Goal: Task Accomplishment & Management: Manage account settings

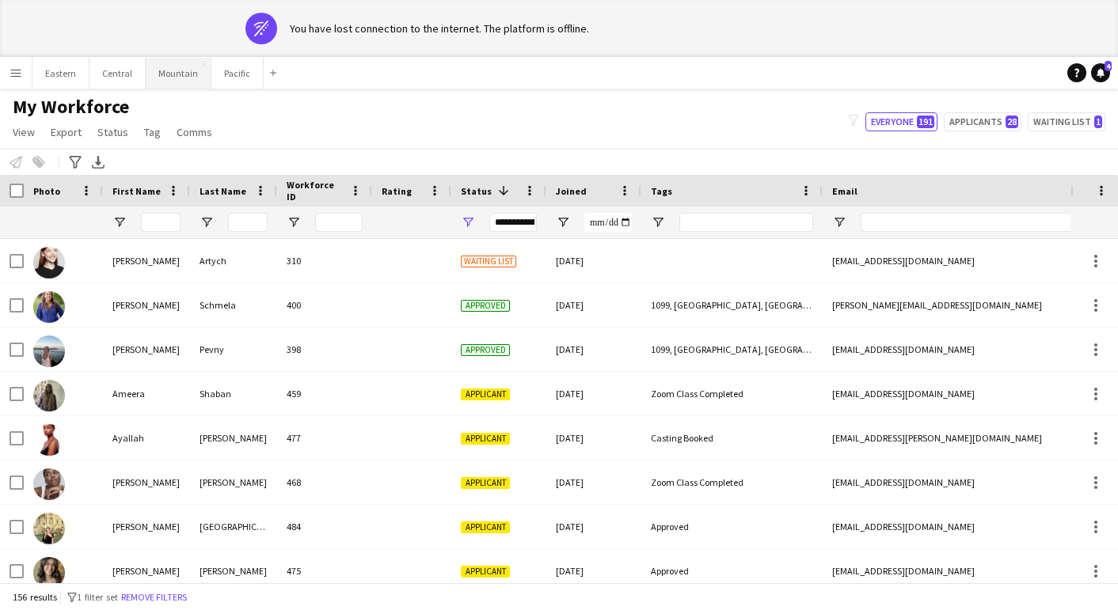
click at [172, 78] on button "Mountain Close" at bounding box center [179, 73] width 66 height 31
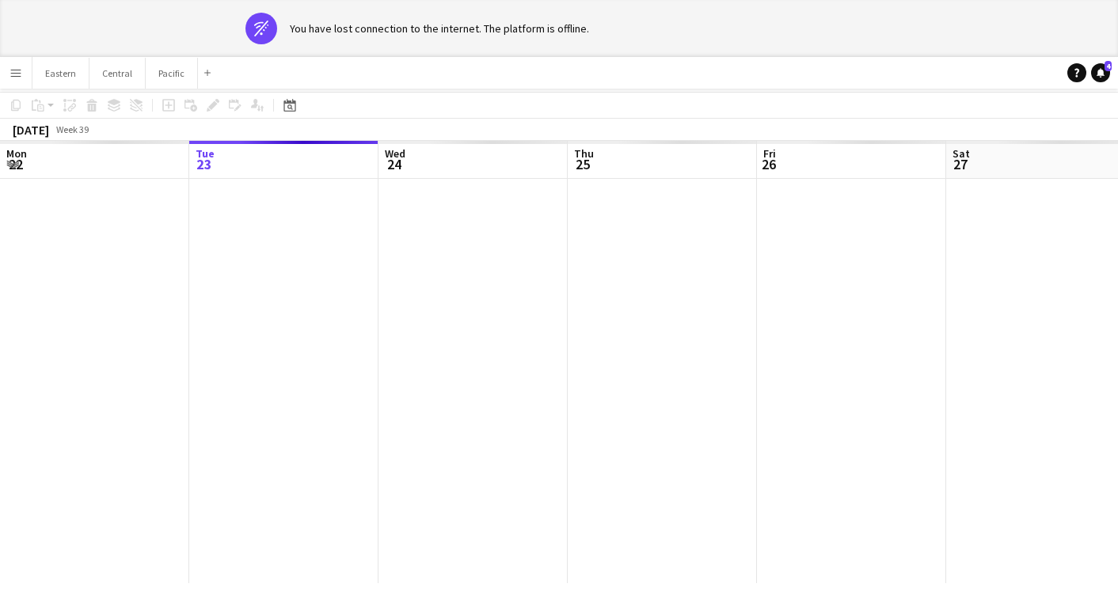
scroll to position [40, 0]
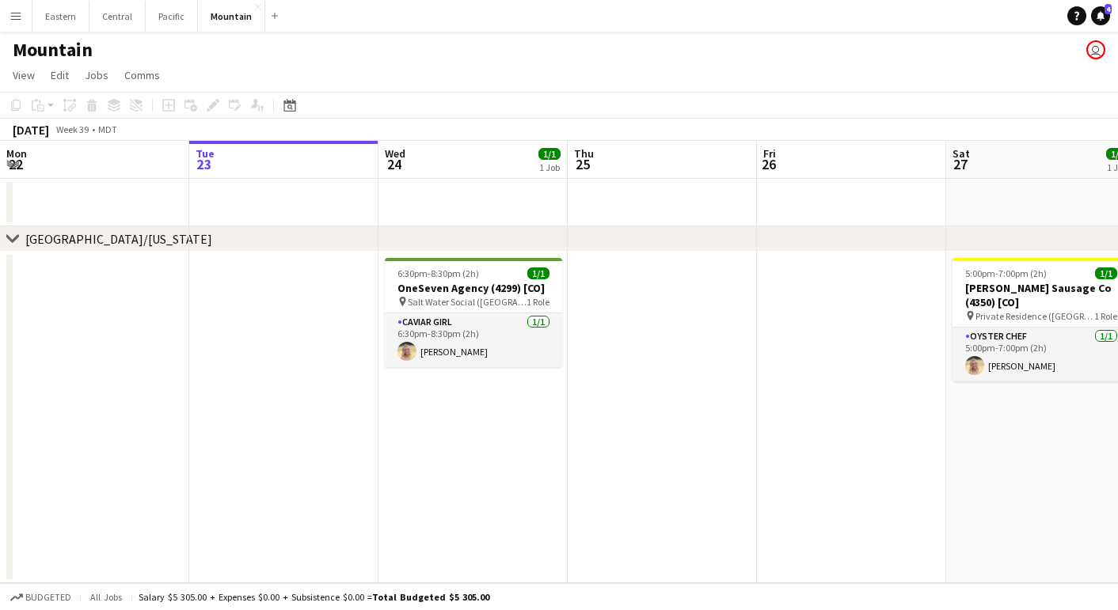
click at [459, 248] on div "chevron-right [GEOGRAPHIC_DATA]/[US_STATE]" at bounding box center [559, 238] width 1118 height 25
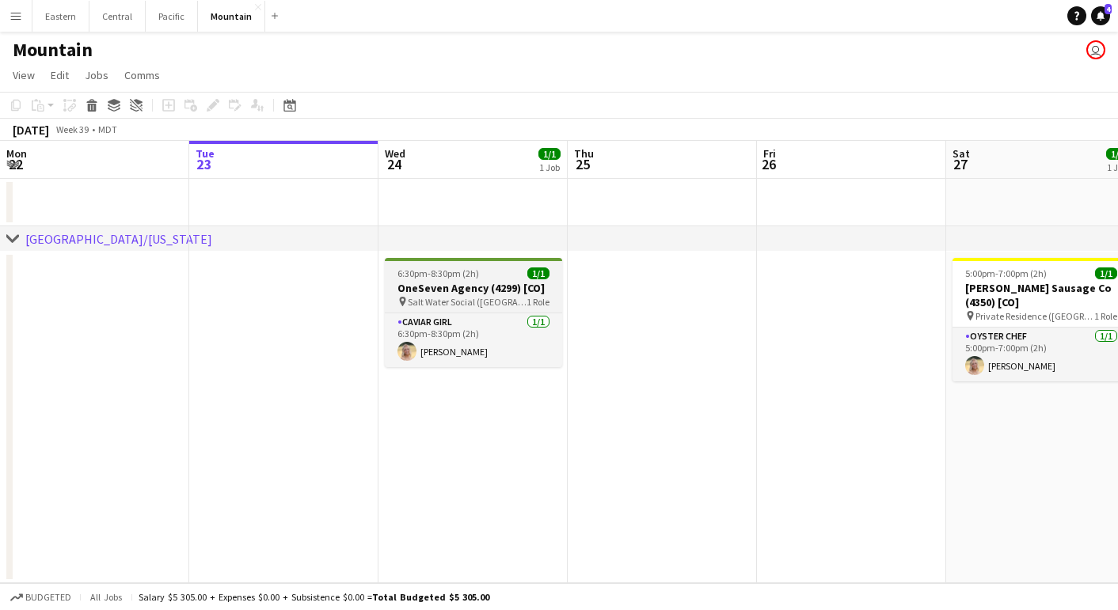
click at [447, 301] on span "Salt Water Social ([GEOGRAPHIC_DATA], [GEOGRAPHIC_DATA])" at bounding box center [467, 302] width 119 height 12
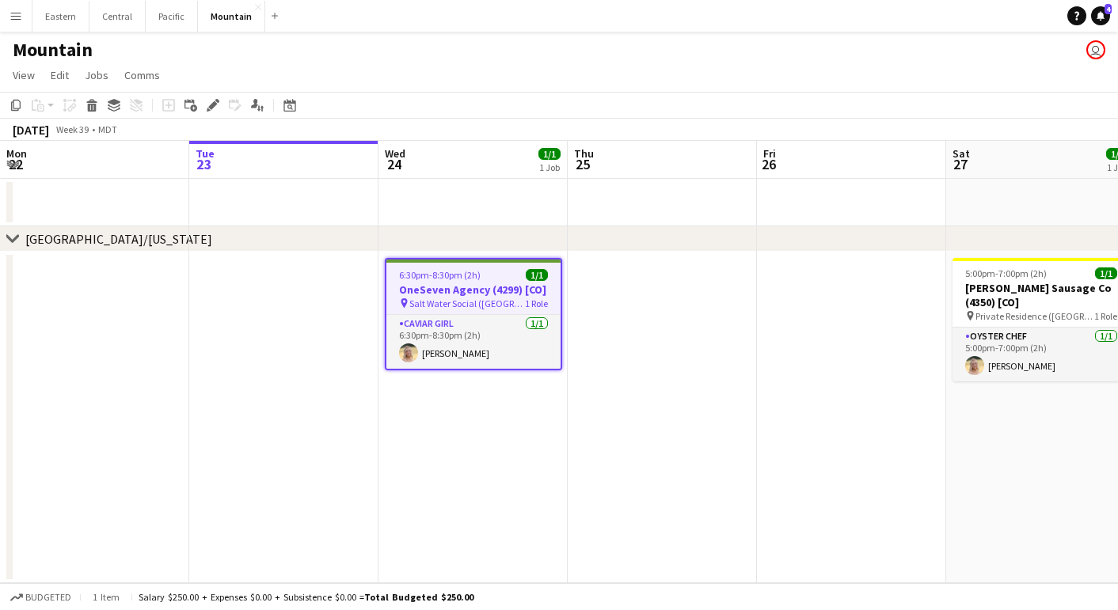
click at [212, 93] on app-toolbar "Copy Paste Paste Command V Paste with crew Command Shift V Paste linked Job [GE…" at bounding box center [559, 105] width 1118 height 27
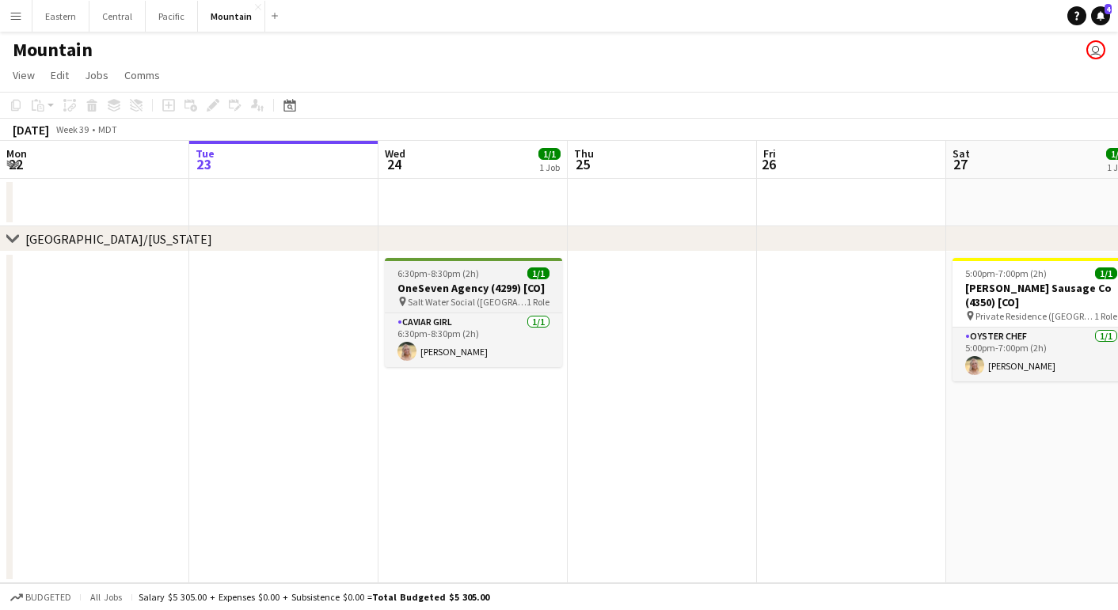
click at [481, 292] on h3 "OneSeven Agency (4299) [CO]" at bounding box center [473, 288] width 177 height 14
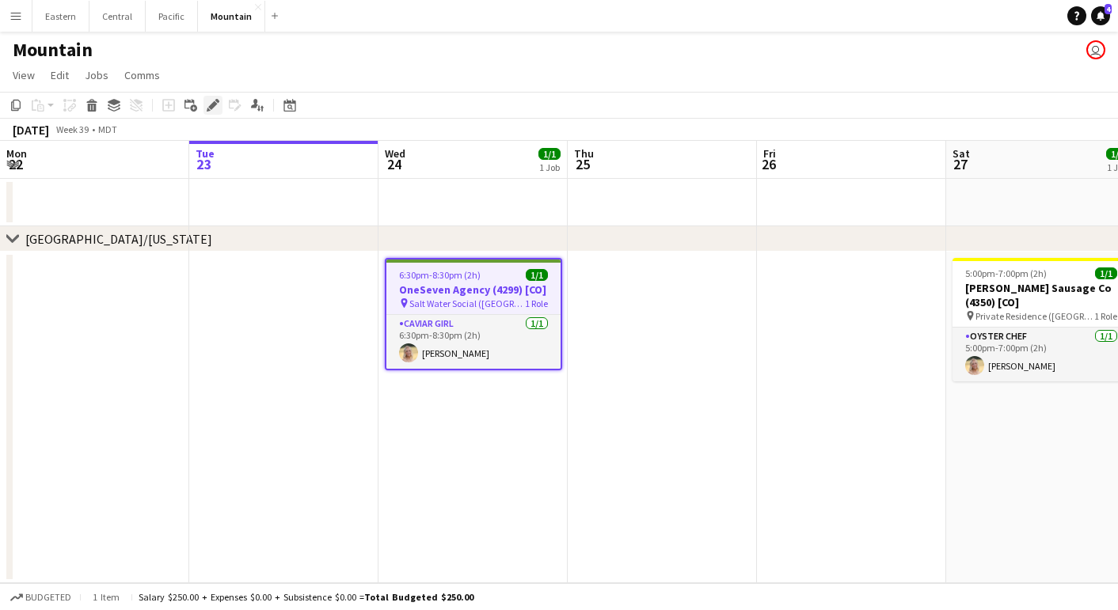
click at [219, 101] on div "Edit" at bounding box center [212, 105] width 19 height 19
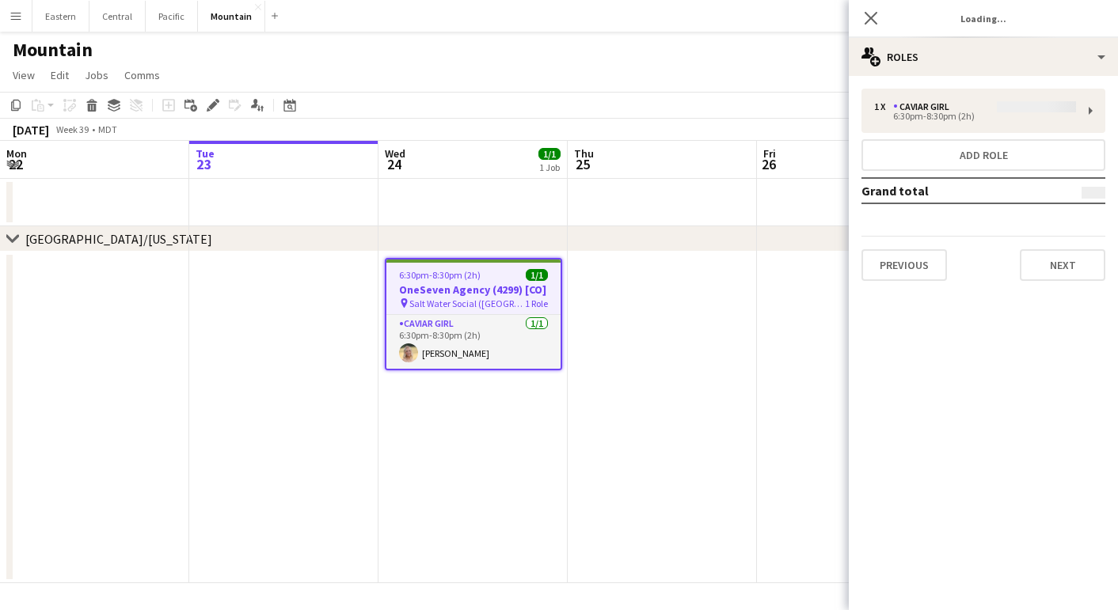
type input "**********"
click at [1052, 272] on button "Next" at bounding box center [1063, 265] width 86 height 32
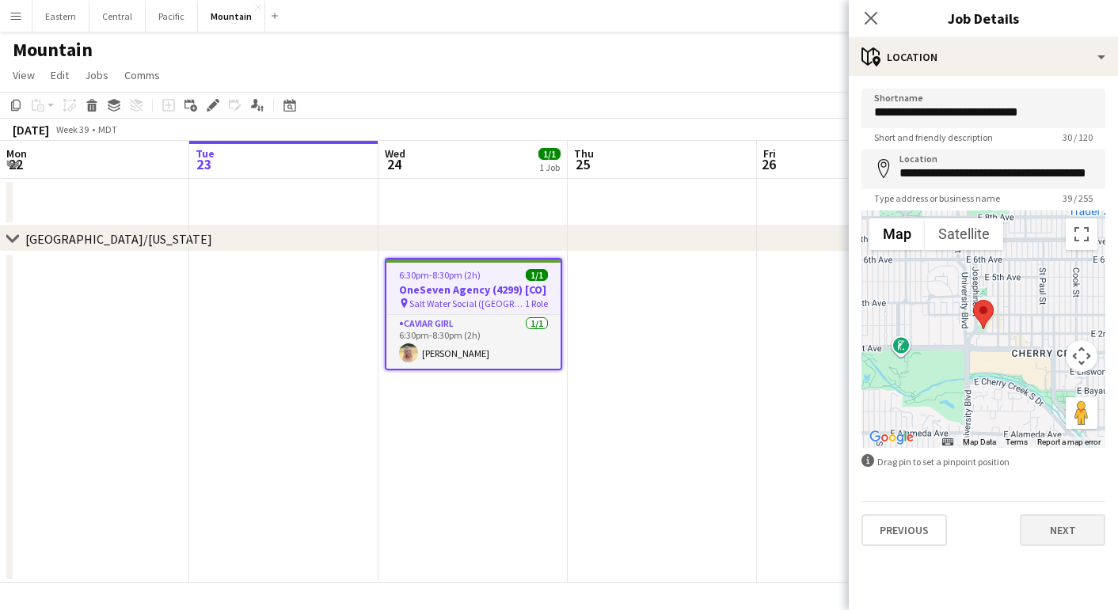
click at [1045, 536] on button "Next" at bounding box center [1063, 531] width 86 height 32
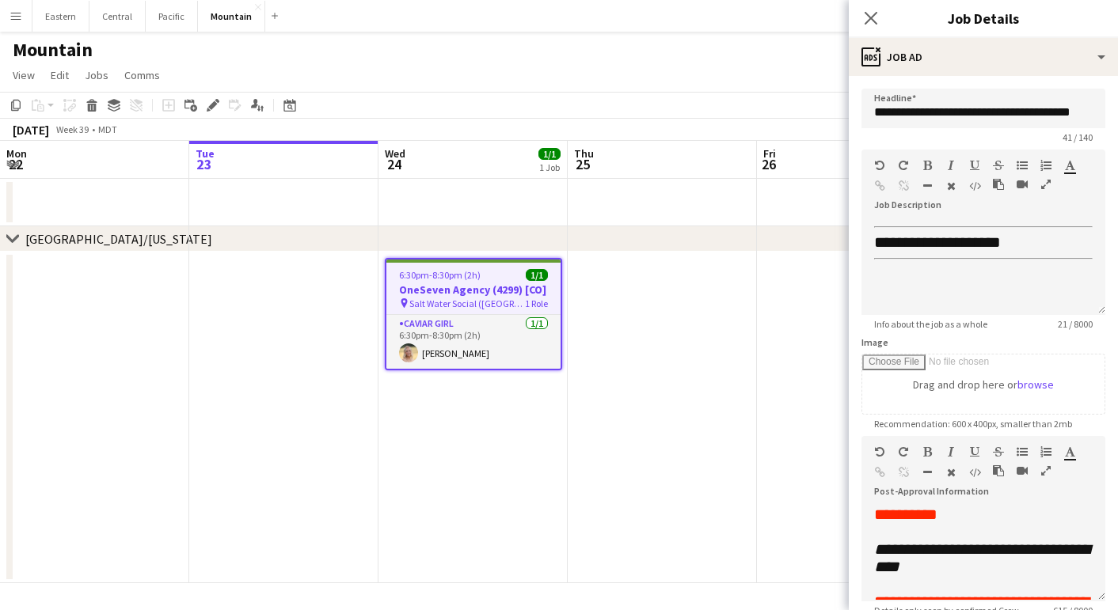
scroll to position [154, 0]
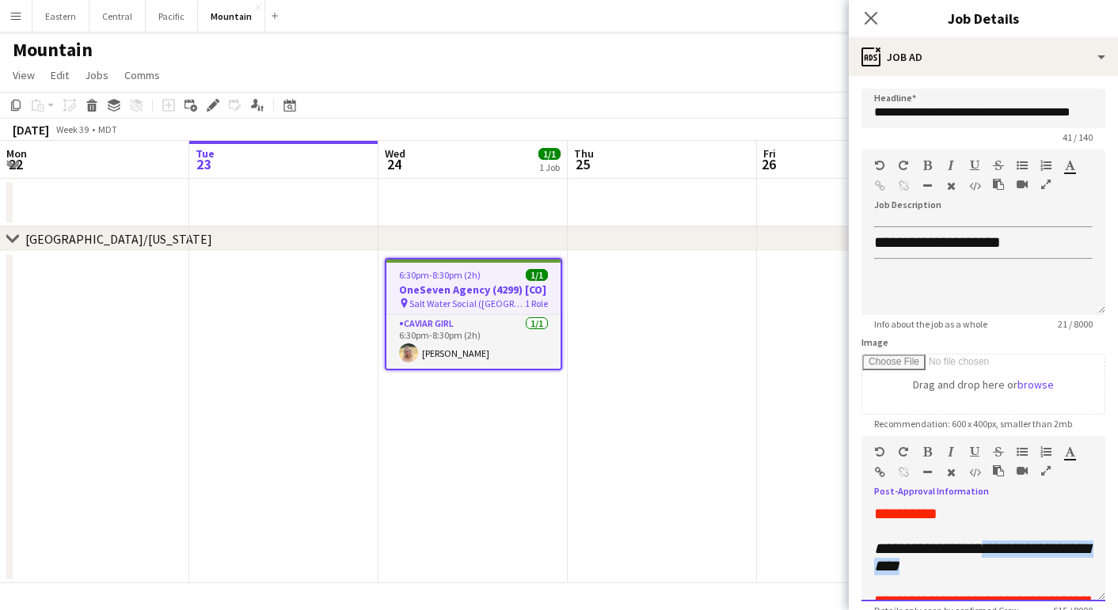
drag, startPoint x: 979, startPoint y: 553, endPoint x: 984, endPoint y: 532, distance: 21.9
click at [984, 541] on div "**********" at bounding box center [983, 558] width 219 height 35
copy icon "**********"
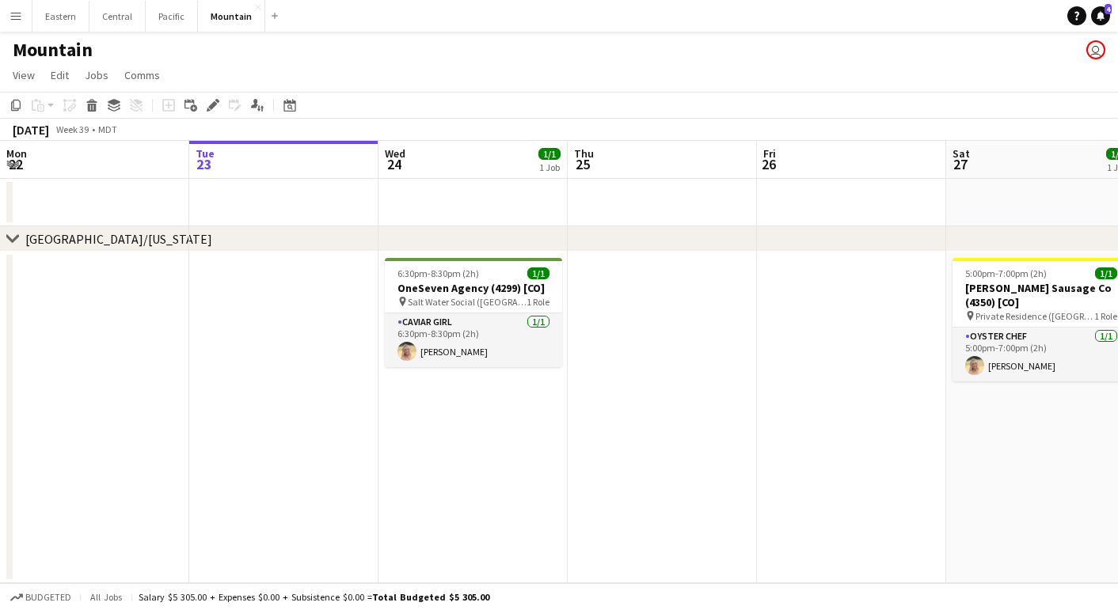
click at [21, 11] on app-icon "Menu" at bounding box center [16, 16] width 13 height 13
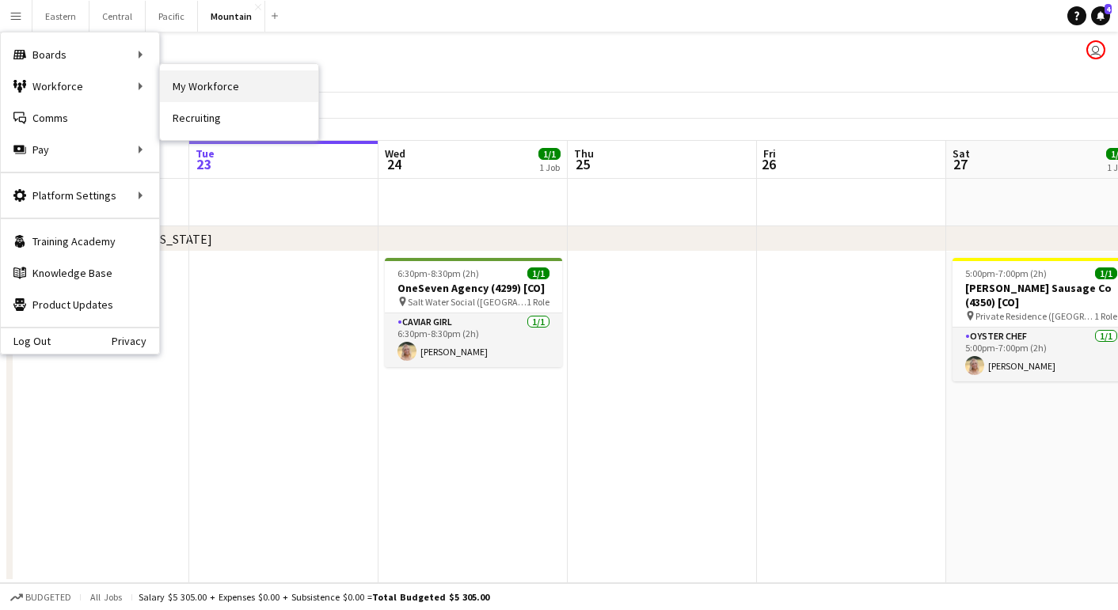
click at [163, 83] on link "My Workforce" at bounding box center [239, 86] width 158 height 32
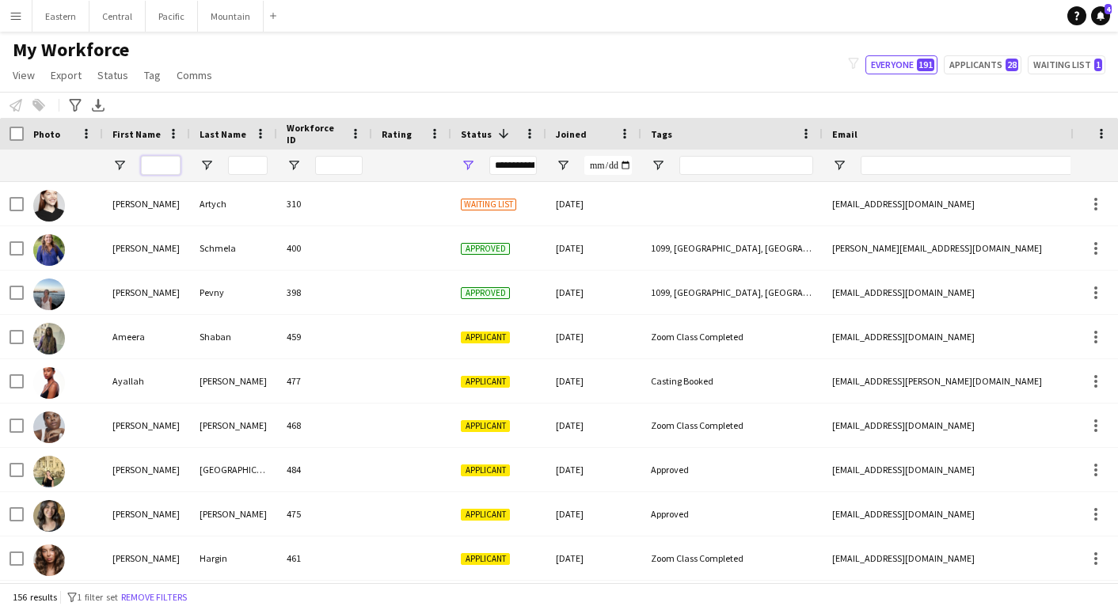
click at [158, 163] on input "First Name Filter Input" at bounding box center [161, 165] width 40 height 19
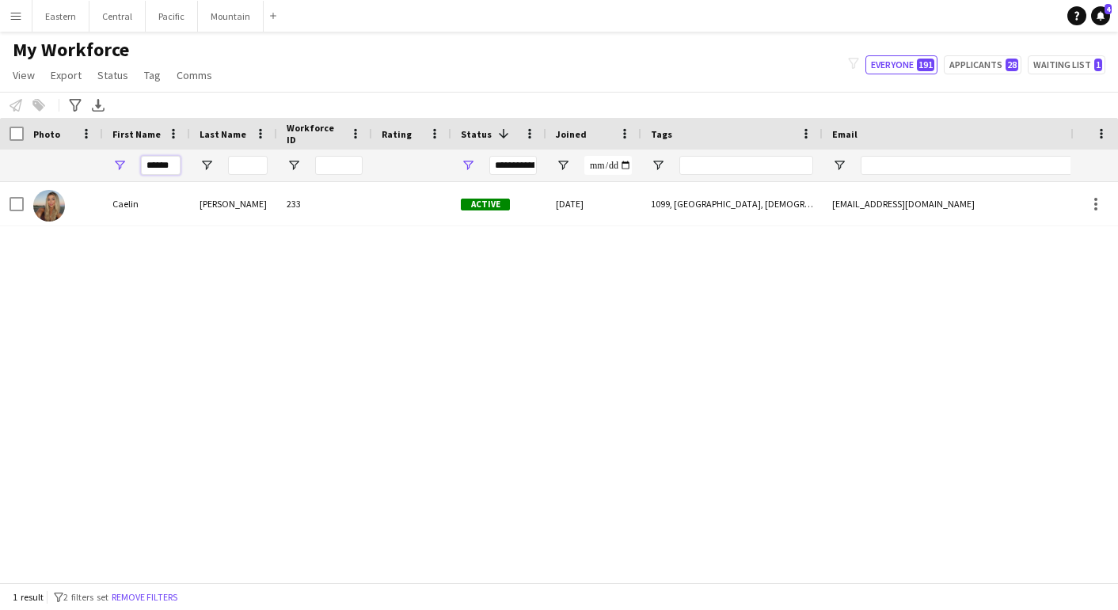
type input "******"
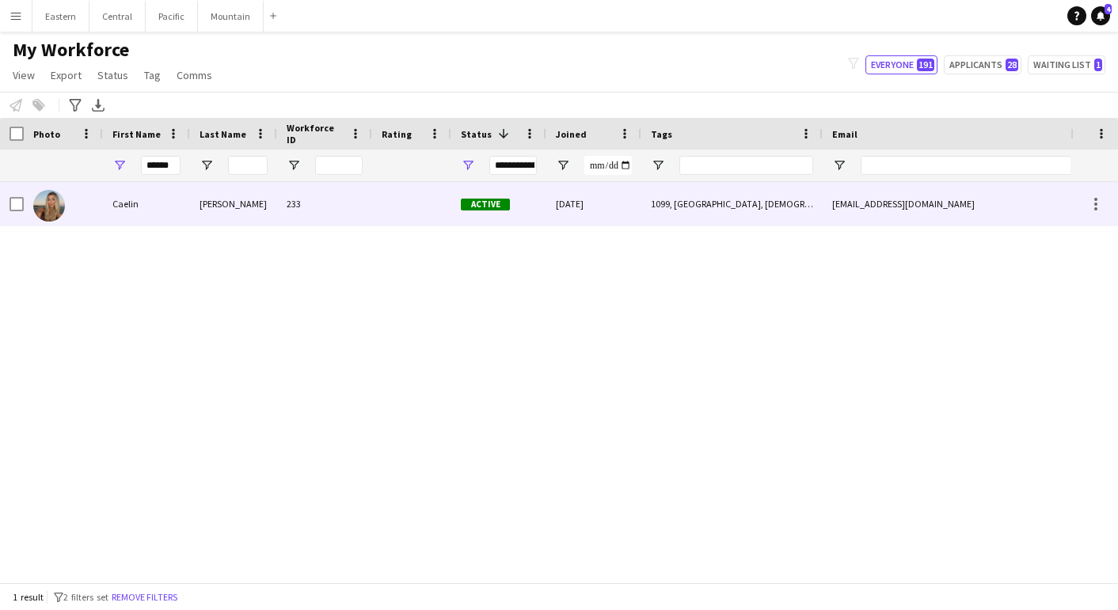
drag, startPoint x: 140, startPoint y: 189, endPoint x: 137, endPoint y: 211, distance: 22.4
click at [137, 211] on div "Caelin" at bounding box center [146, 204] width 87 height 44
click at [703, 202] on div "1099, [GEOGRAPHIC_DATA], [DEMOGRAPHIC_DATA], South" at bounding box center [731, 204] width 181 height 44
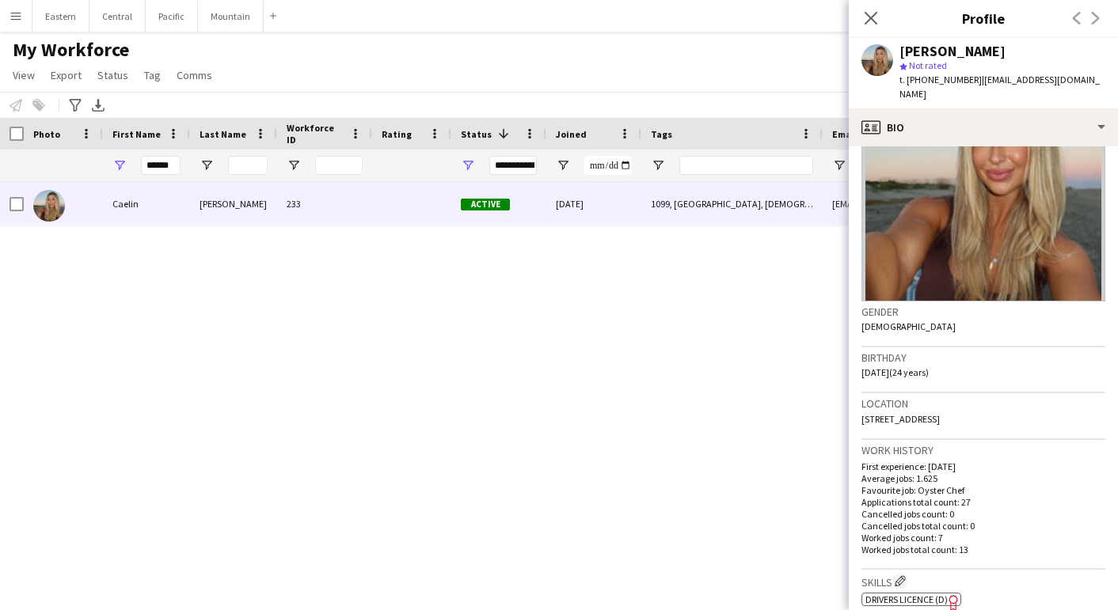
scroll to position [107, 0]
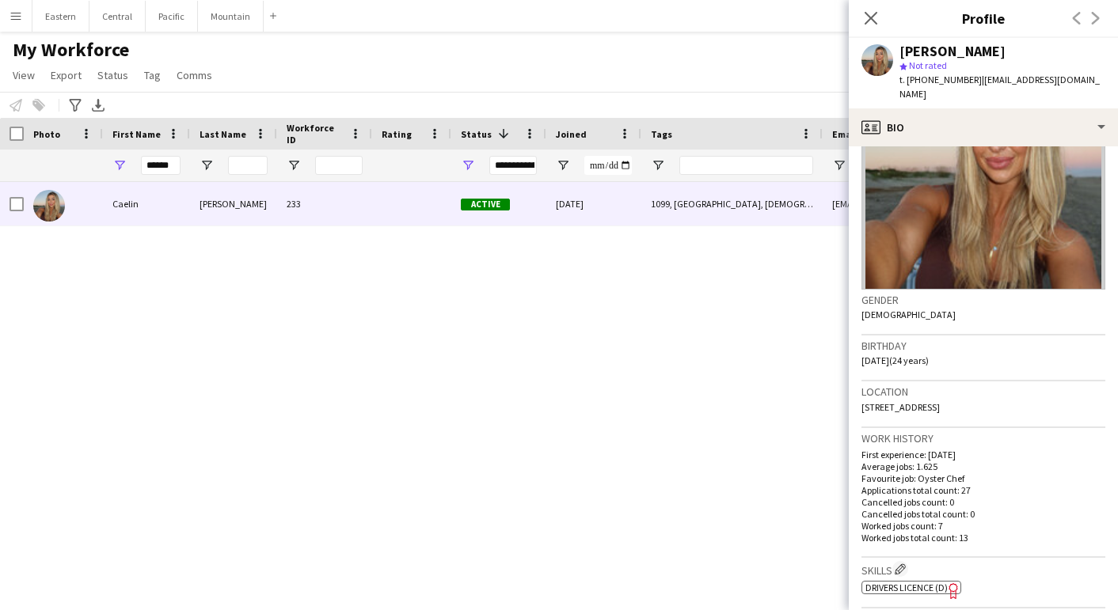
click at [726, 359] on div "[PERSON_NAME] 233 Active [DATE] 1099, [GEOGRAPHIC_DATA], [DEMOGRAPHIC_DATA], [G…" at bounding box center [535, 382] width 1070 height 401
